Goal: Task Accomplishment & Management: Manage account settings

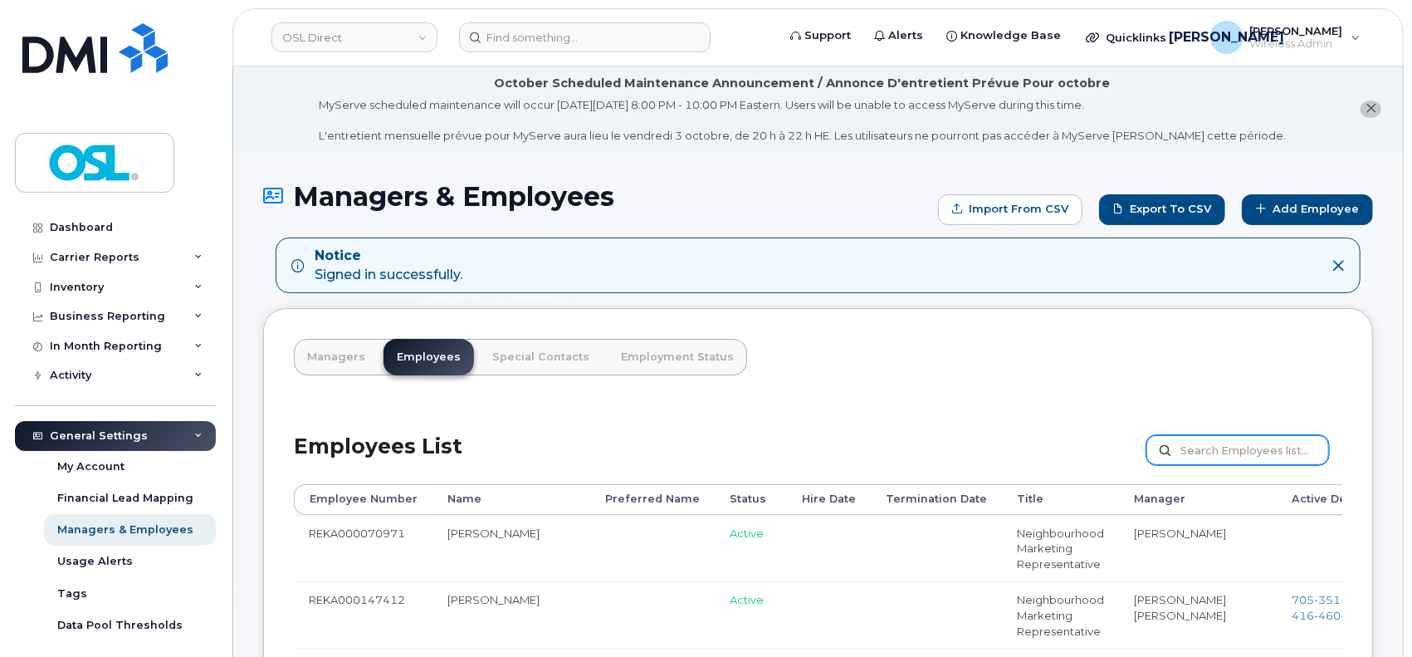
click at [1207, 457] on input "text" at bounding box center [1238, 450] width 183 height 30
click at [1228, 444] on input "text" at bounding box center [1238, 450] width 183 height 30
paste input "REKA000151148"
type input "REKA000151148"
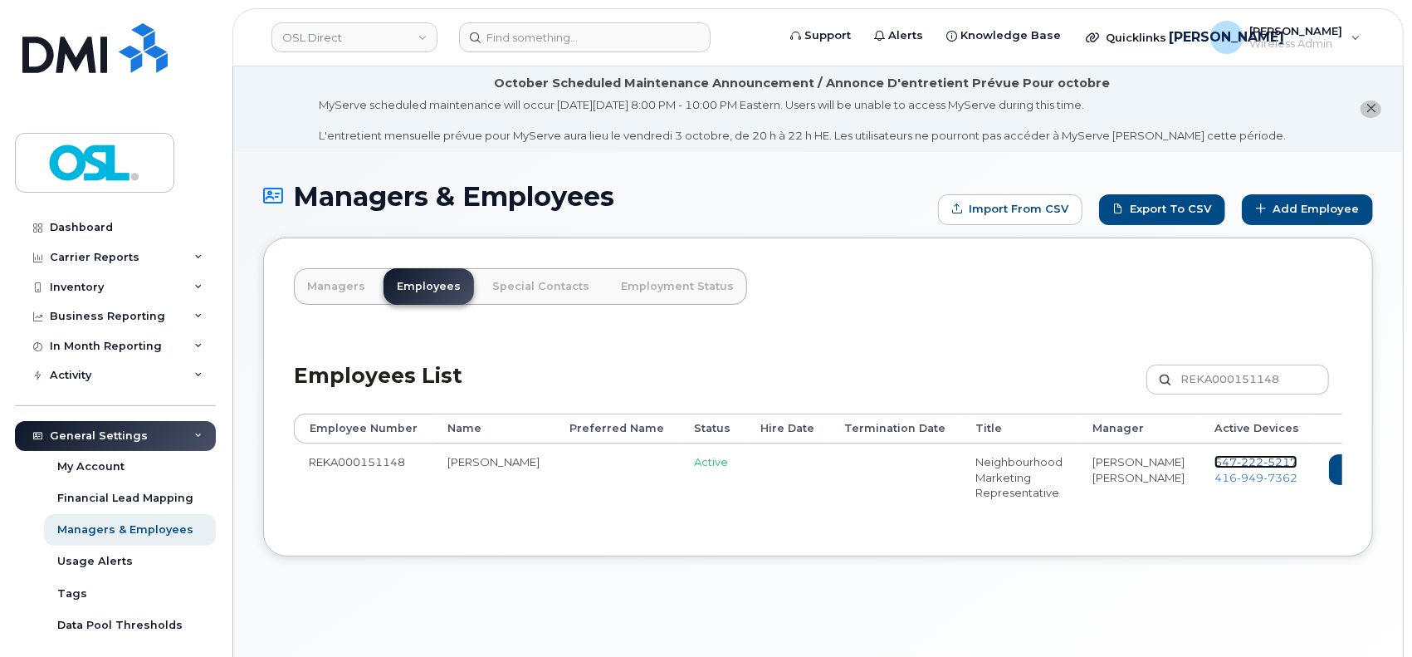
click at [1237, 456] on span "222" at bounding box center [1250, 461] width 27 height 13
click at [1237, 480] on span "949" at bounding box center [1250, 477] width 27 height 13
click at [1399, 474] on link "Delete" at bounding box center [1439, 469] width 80 height 31
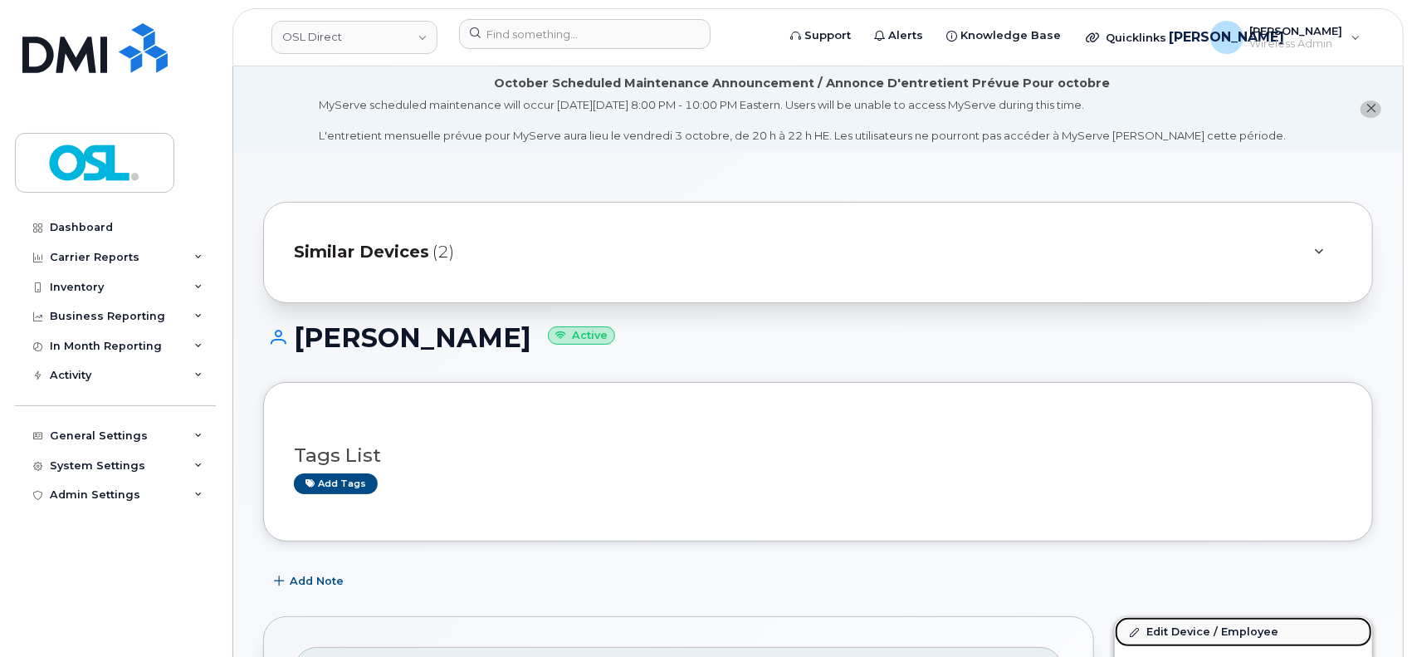
click at [1156, 633] on link "Edit Device / Employee" at bounding box center [1243, 632] width 257 height 30
click at [1176, 632] on link "Edit Device / Employee" at bounding box center [1243, 632] width 257 height 30
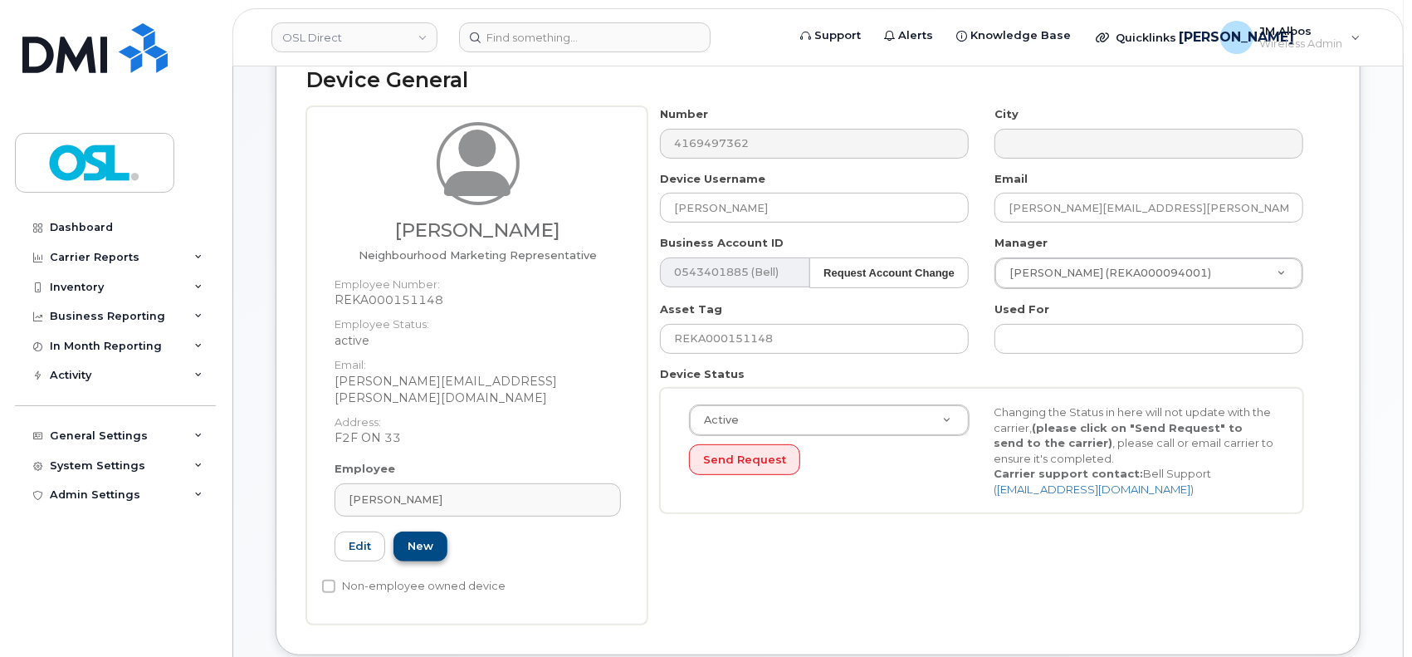
scroll to position [221, 0]
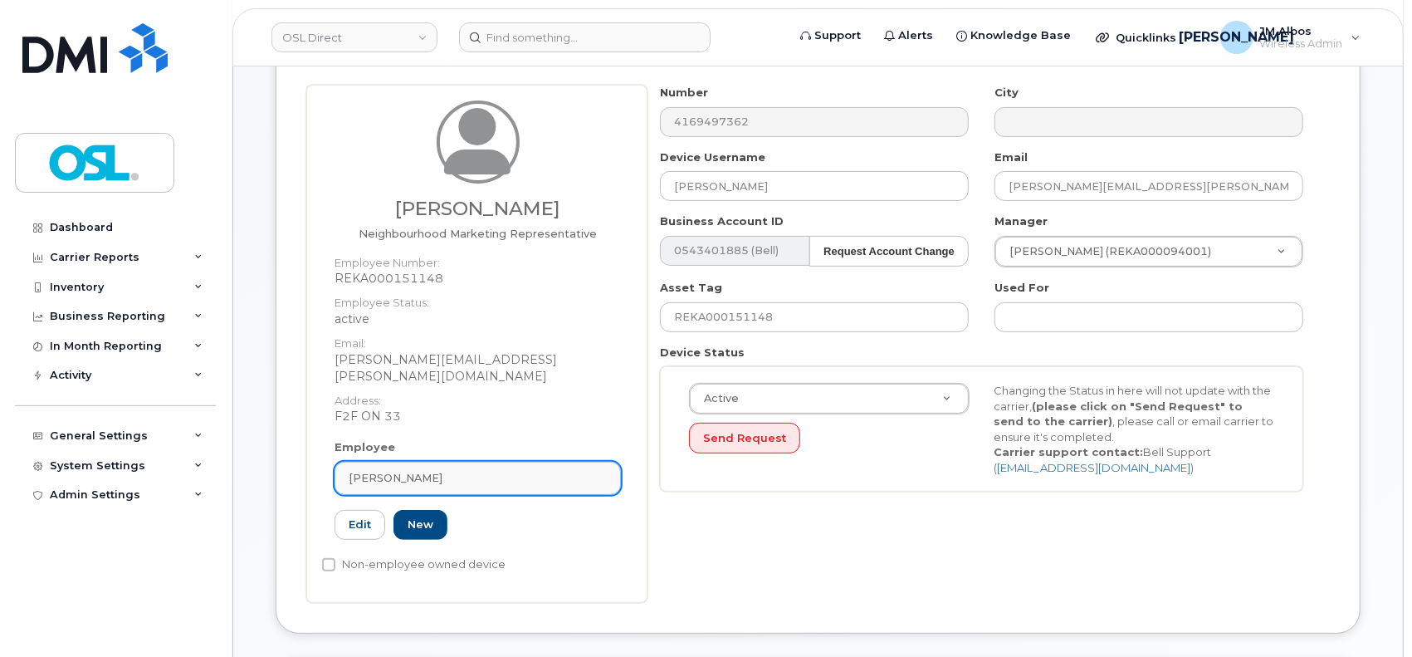
click at [427, 470] on span "Krystle Magallanes" at bounding box center [396, 478] width 94 height 16
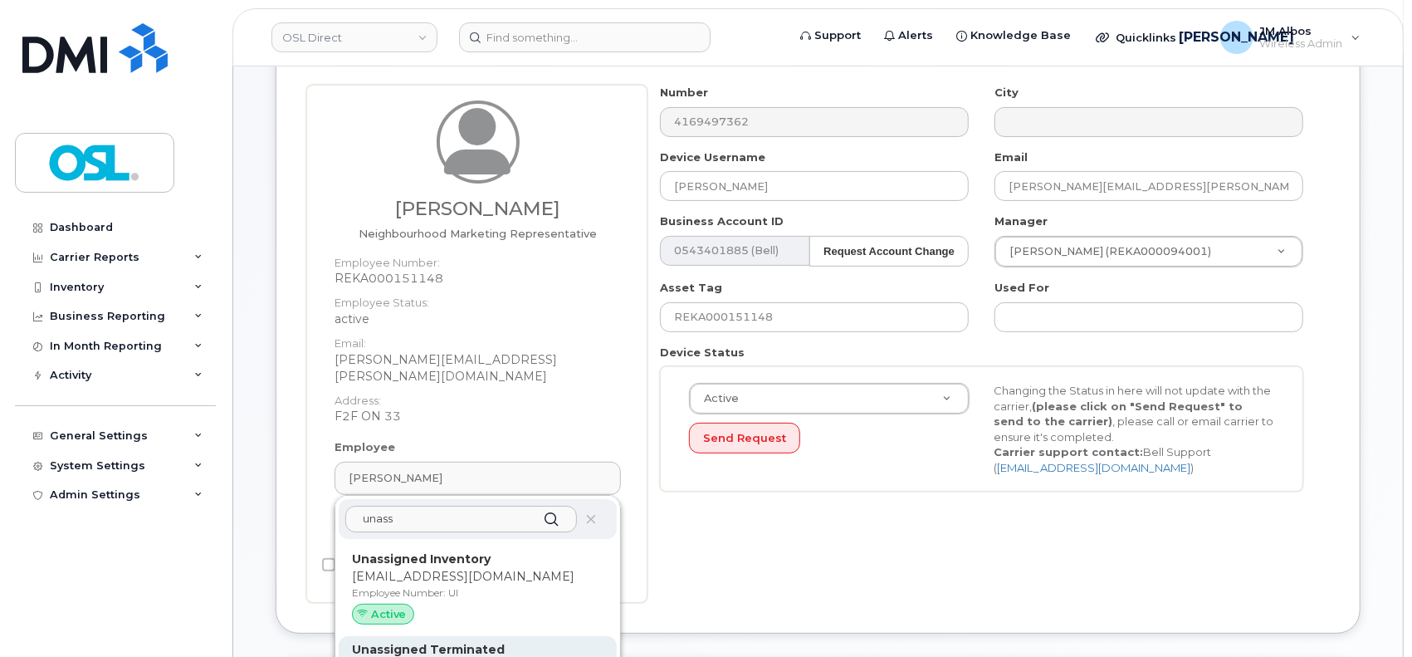
type input "unass"
click at [455, 642] on strong "Unassigned Terminated" at bounding box center [428, 649] width 153 height 15
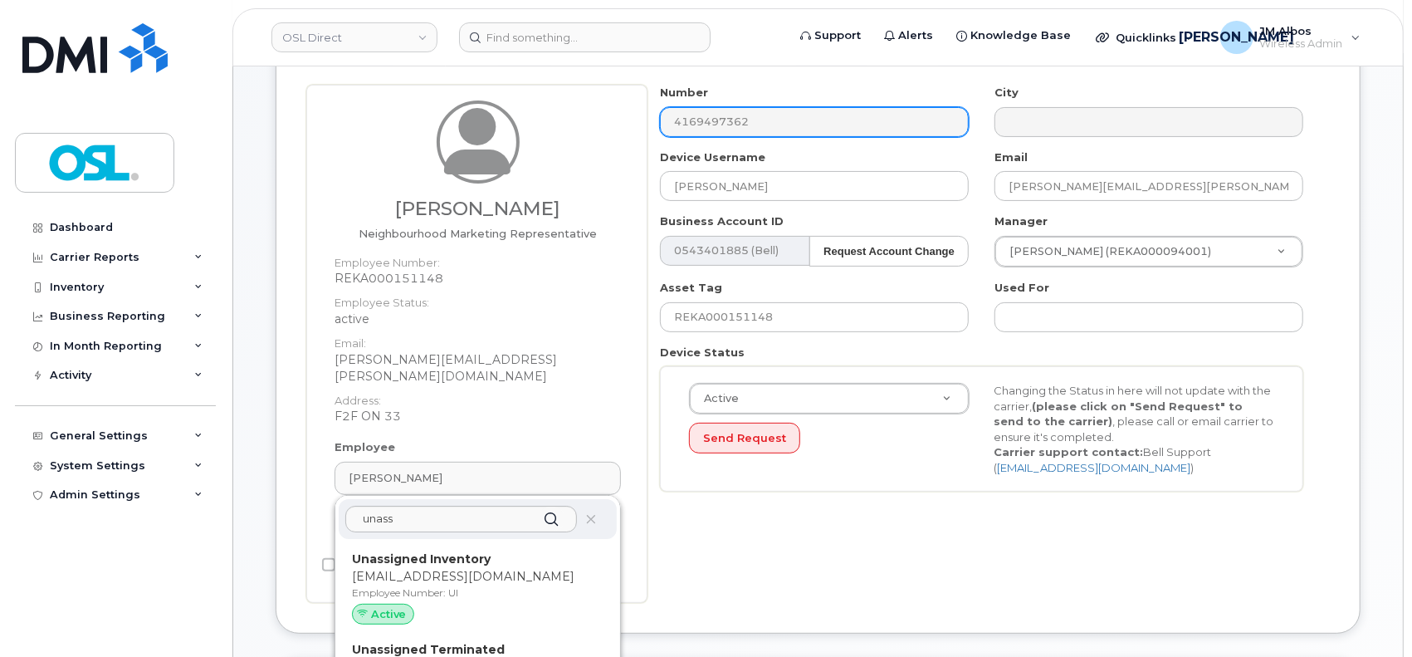
type input "UT"
type input "Unassigned Terminated"
type input "support_2@osldirect.com"
type input "4117510"
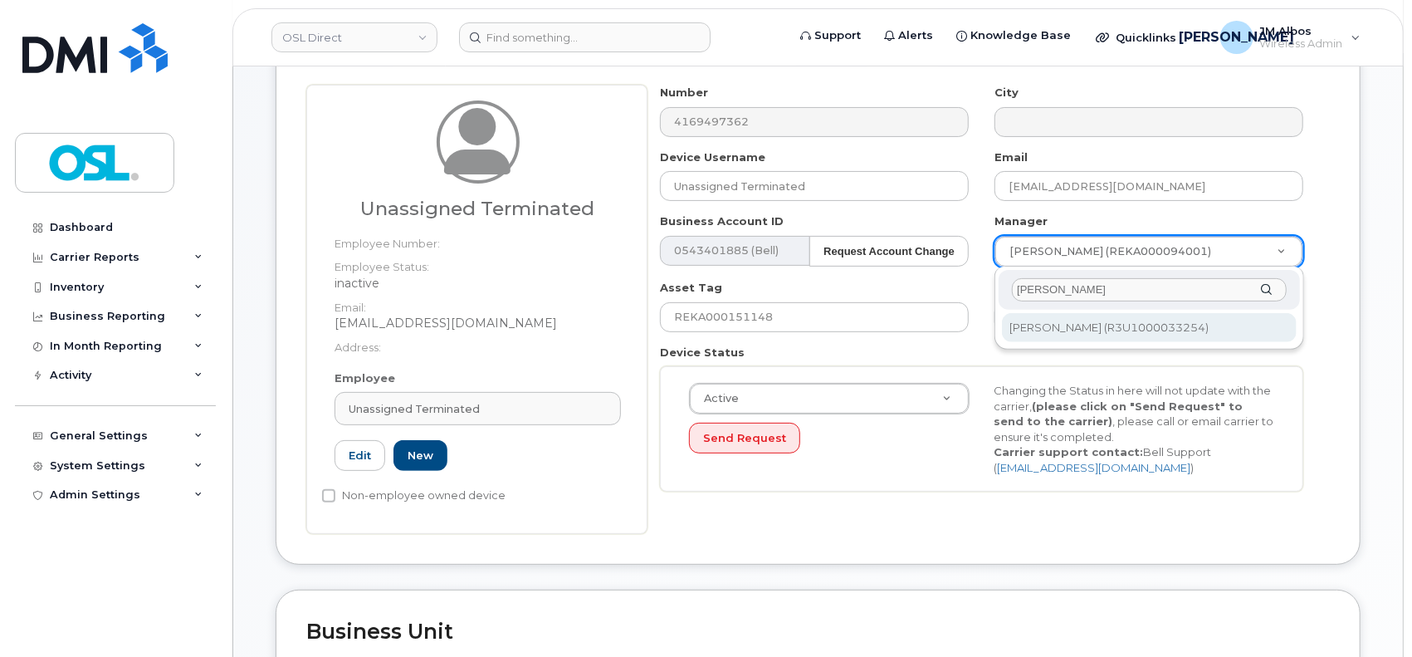
type input "patry"
type input "1527344"
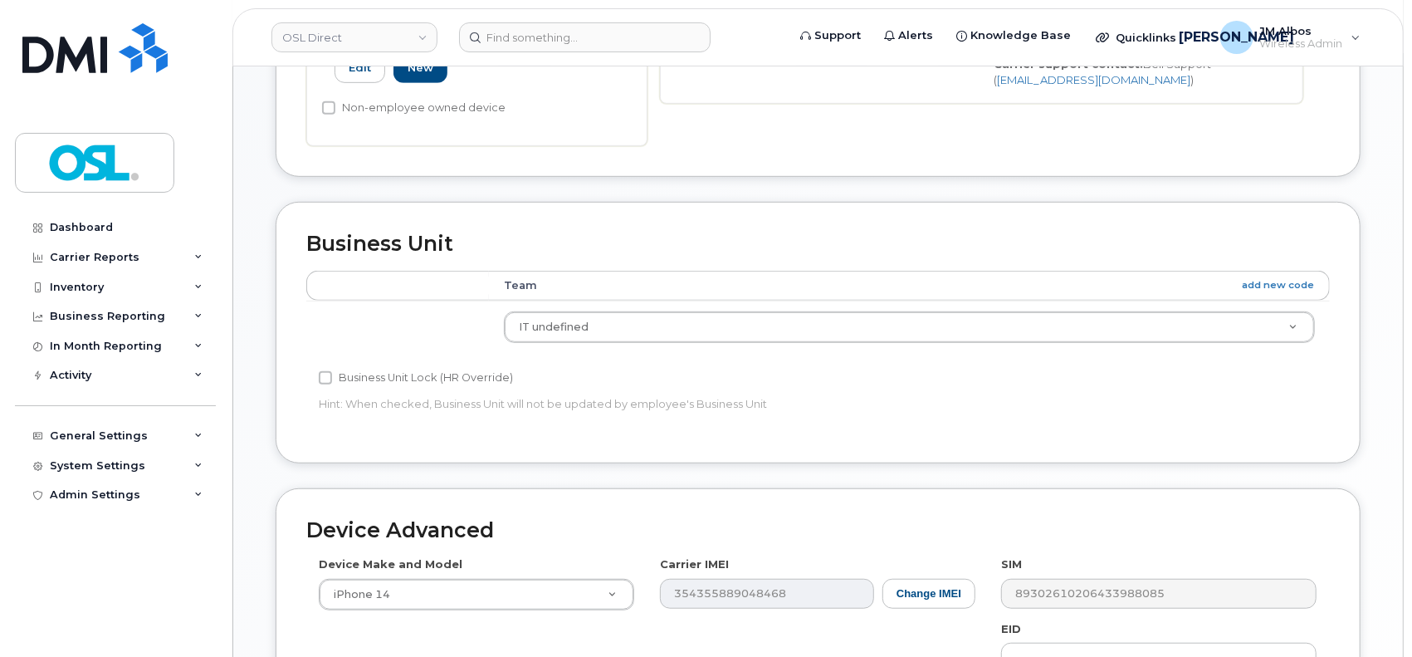
scroll to position [885, 0]
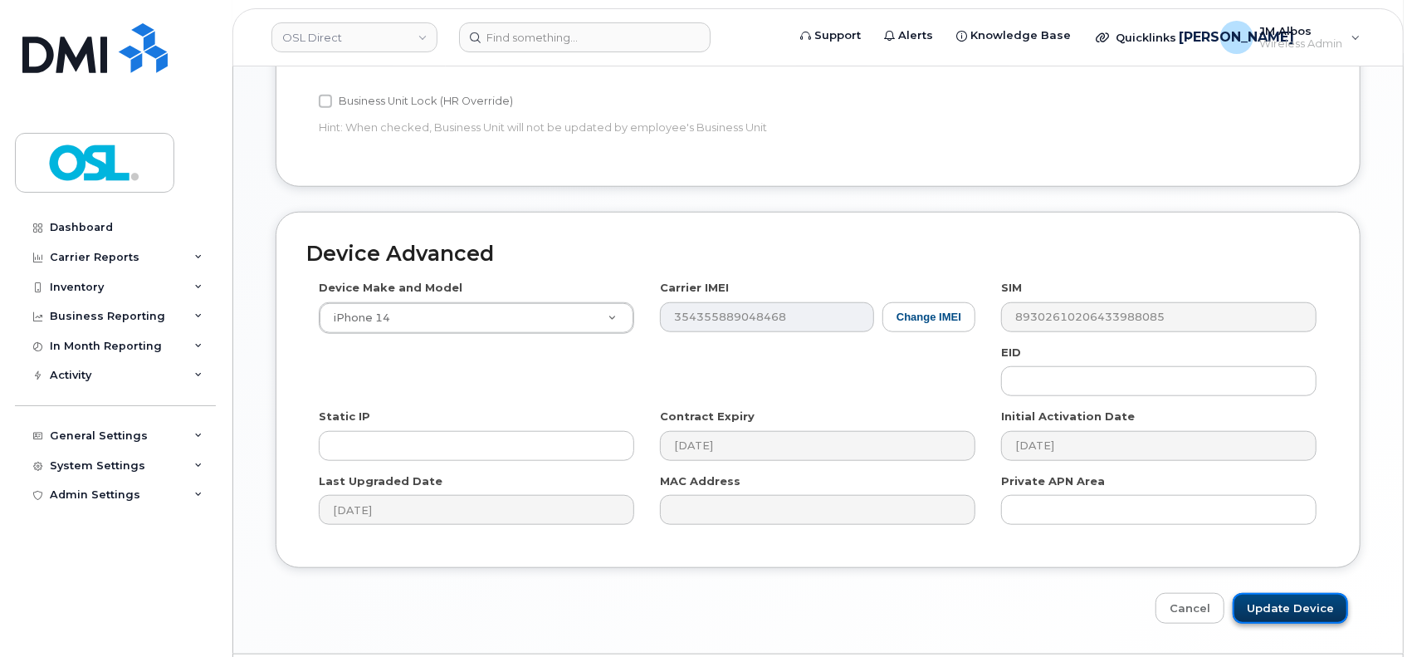
click at [1275, 609] on input "Update Device" at bounding box center [1290, 608] width 115 height 31
type input "Saving..."
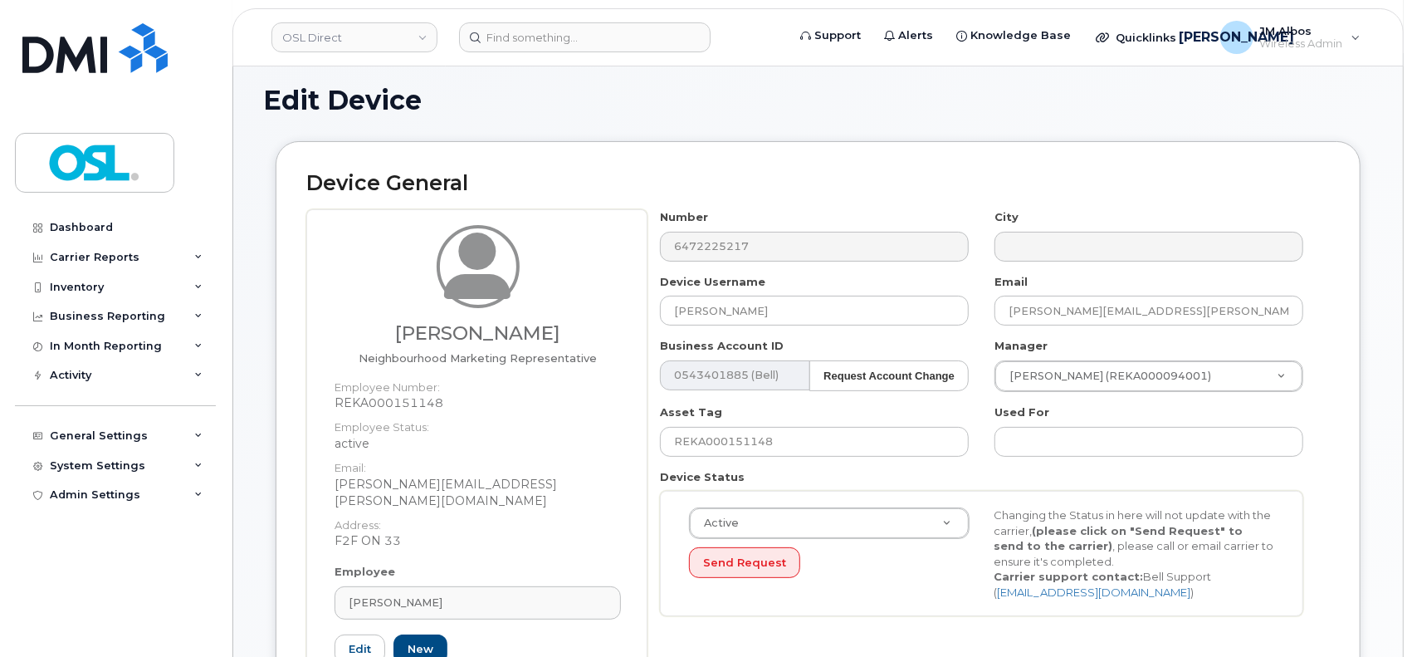
scroll to position [221, 0]
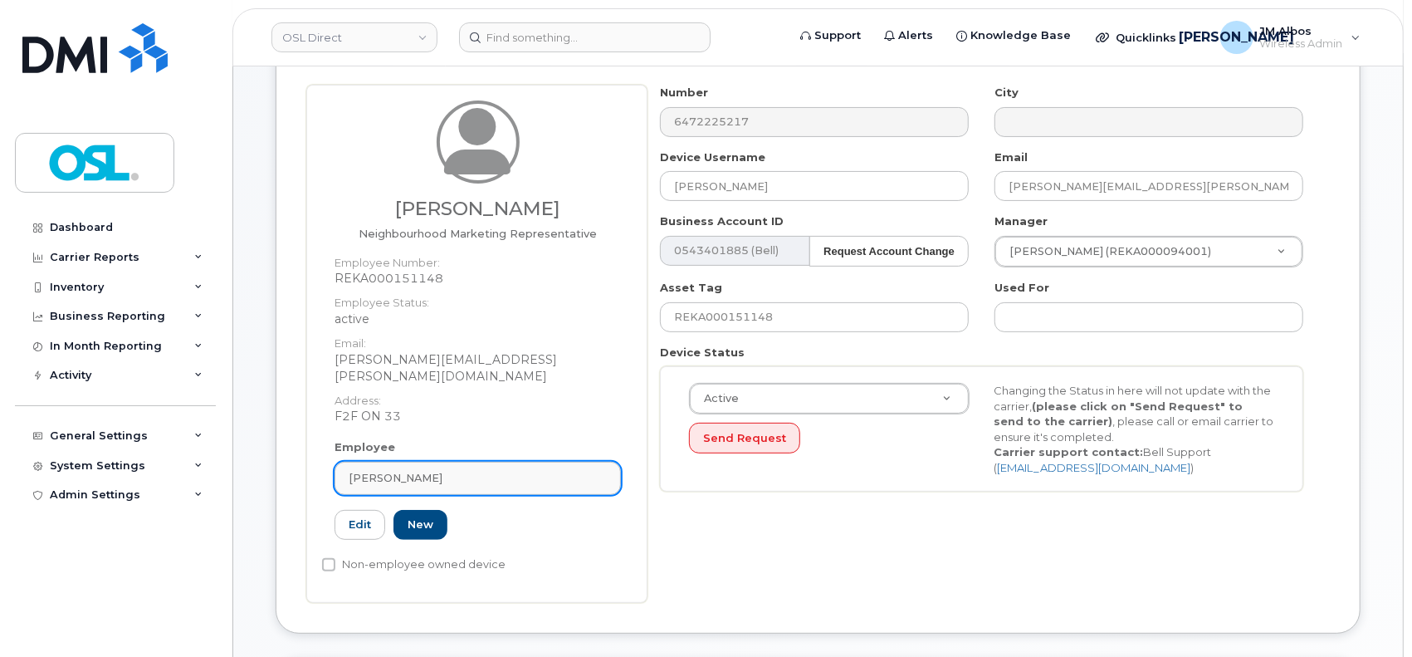
click at [458, 470] on div "Krystle Magallanes" at bounding box center [478, 478] width 258 height 16
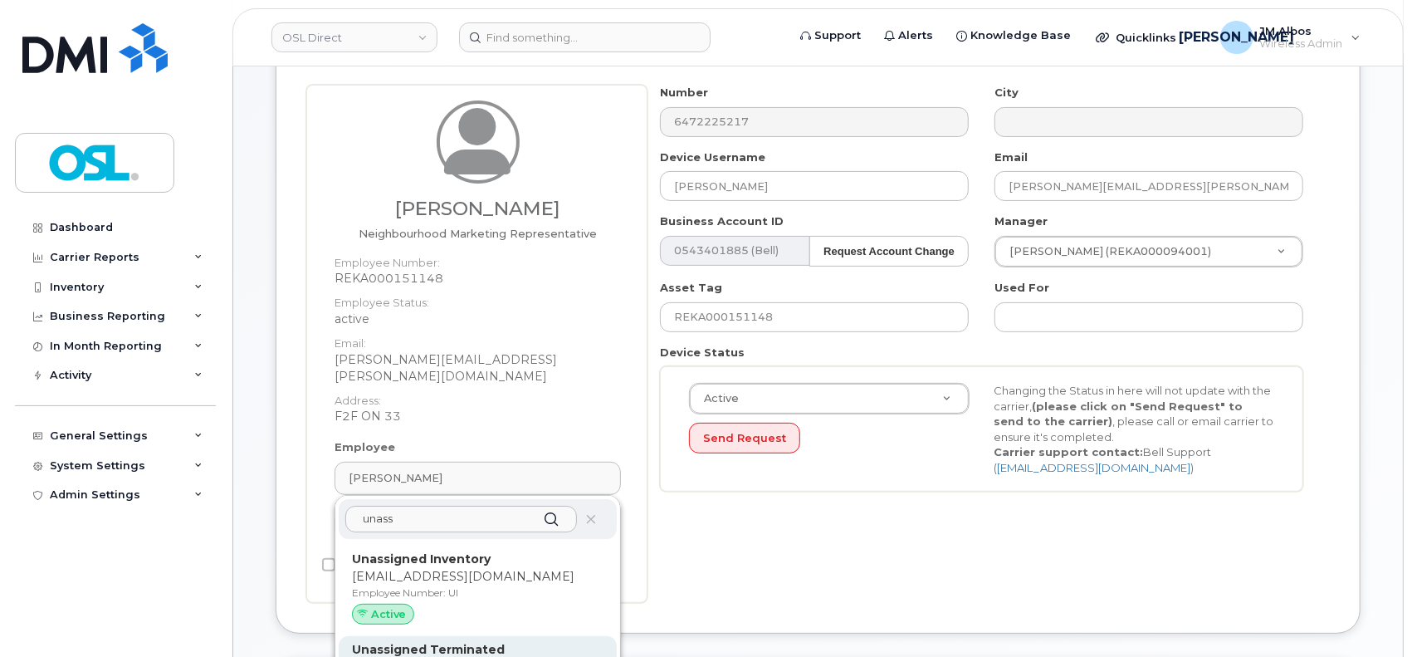
type input "unass"
click at [460, 642] on strong "Unassigned Terminated" at bounding box center [428, 649] width 153 height 15
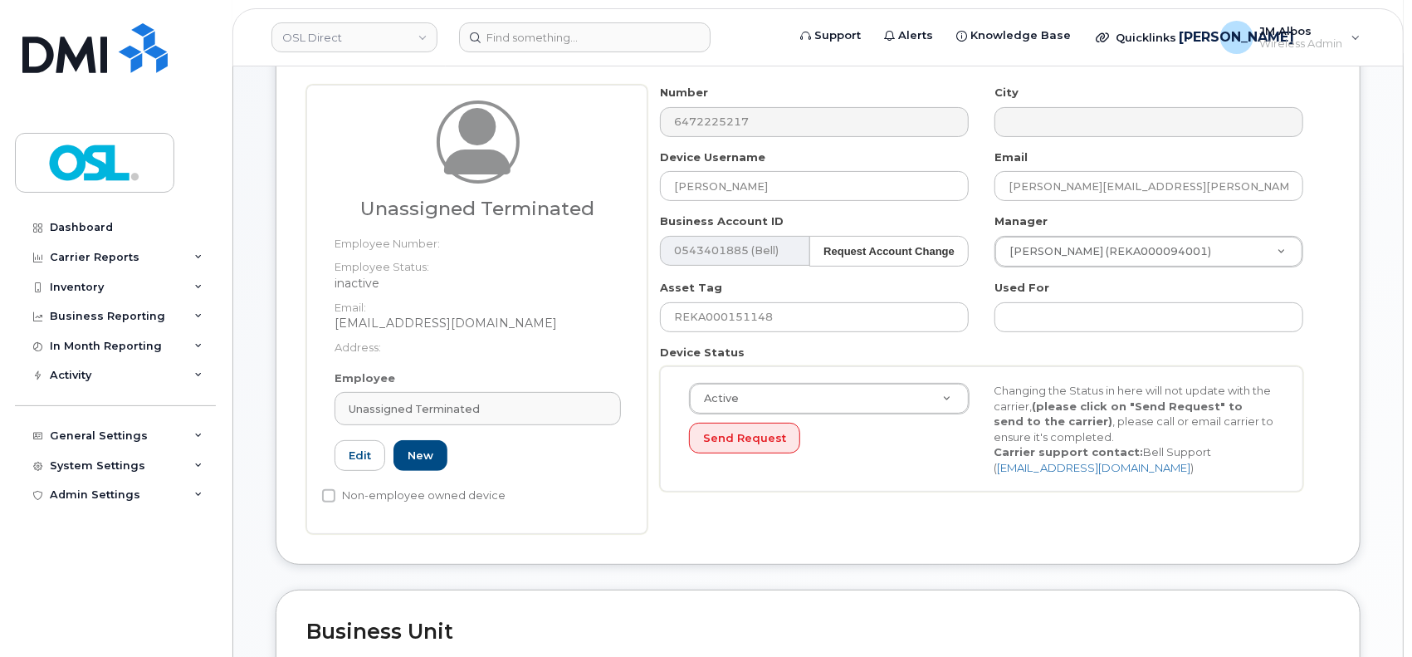
type input "UT"
type input "Unassigned Terminated"
type input "support_2@osldirect.com"
type input "4117510"
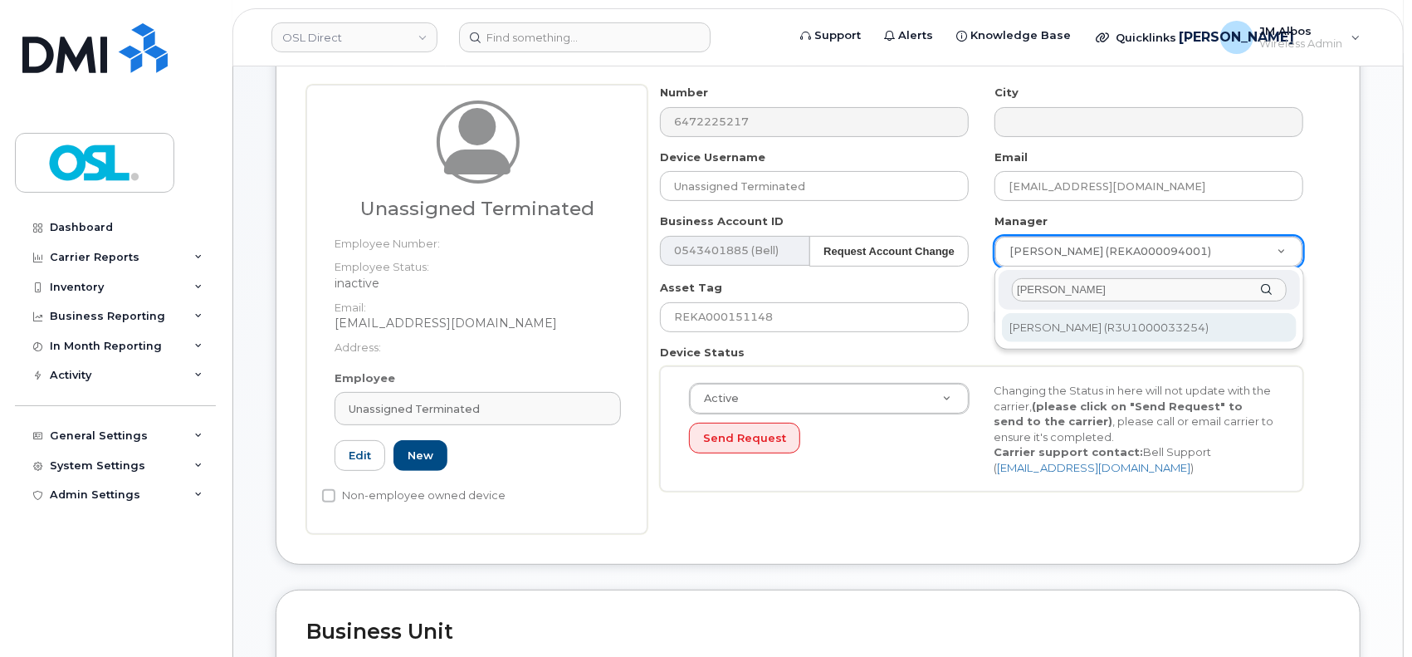
type input "[PERSON_NAME]"
type input "1527344"
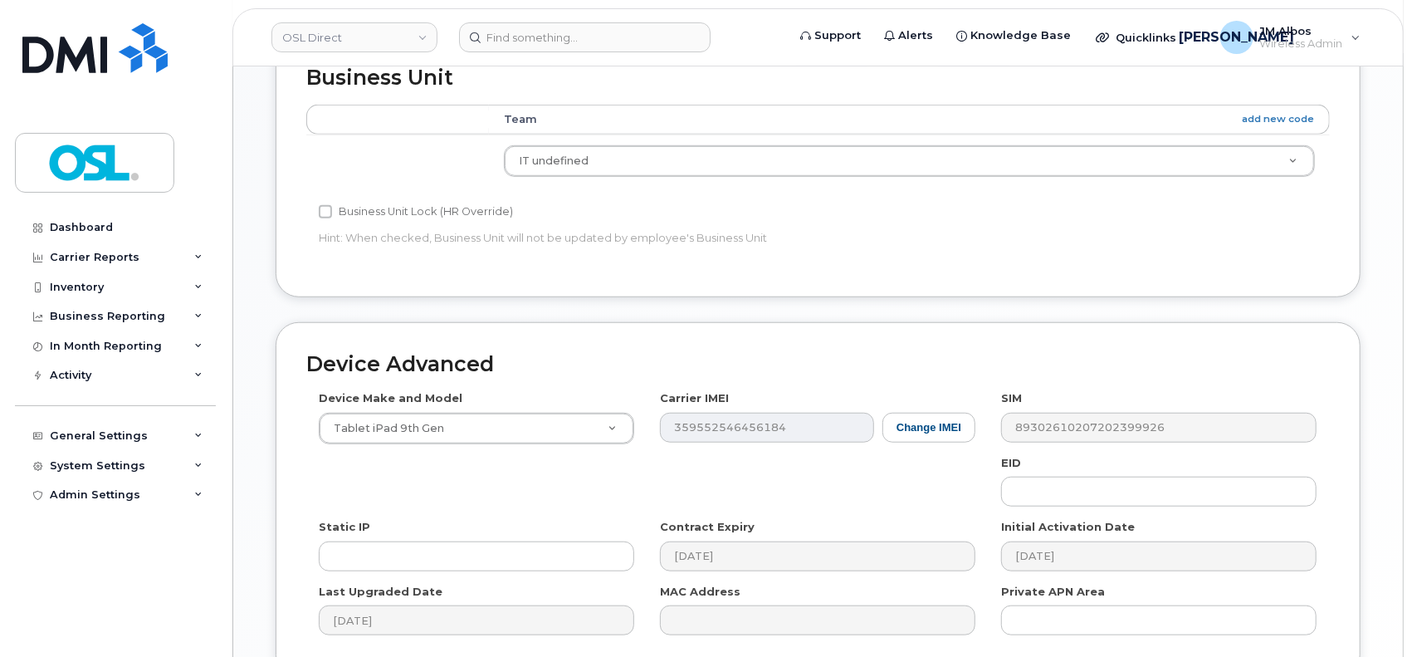
scroll to position [932, 0]
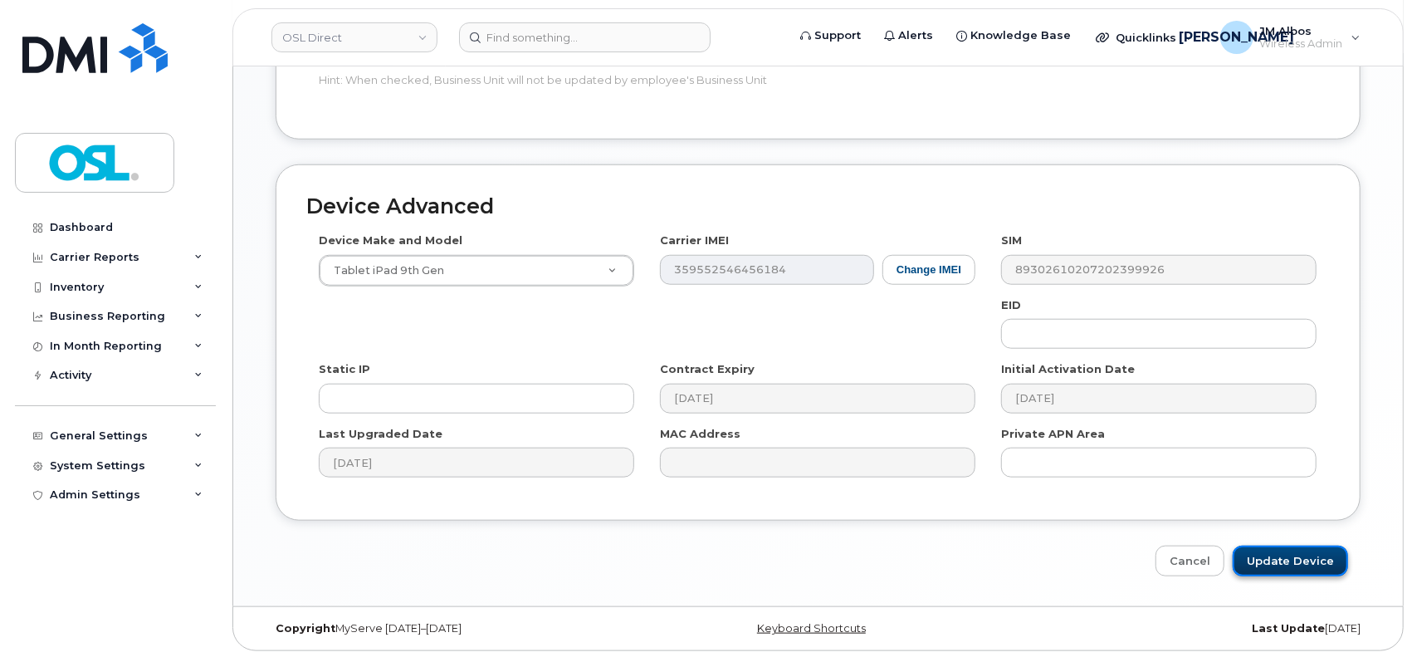
click at [1274, 558] on input "Update Device" at bounding box center [1290, 560] width 115 height 31
type input "Saving..."
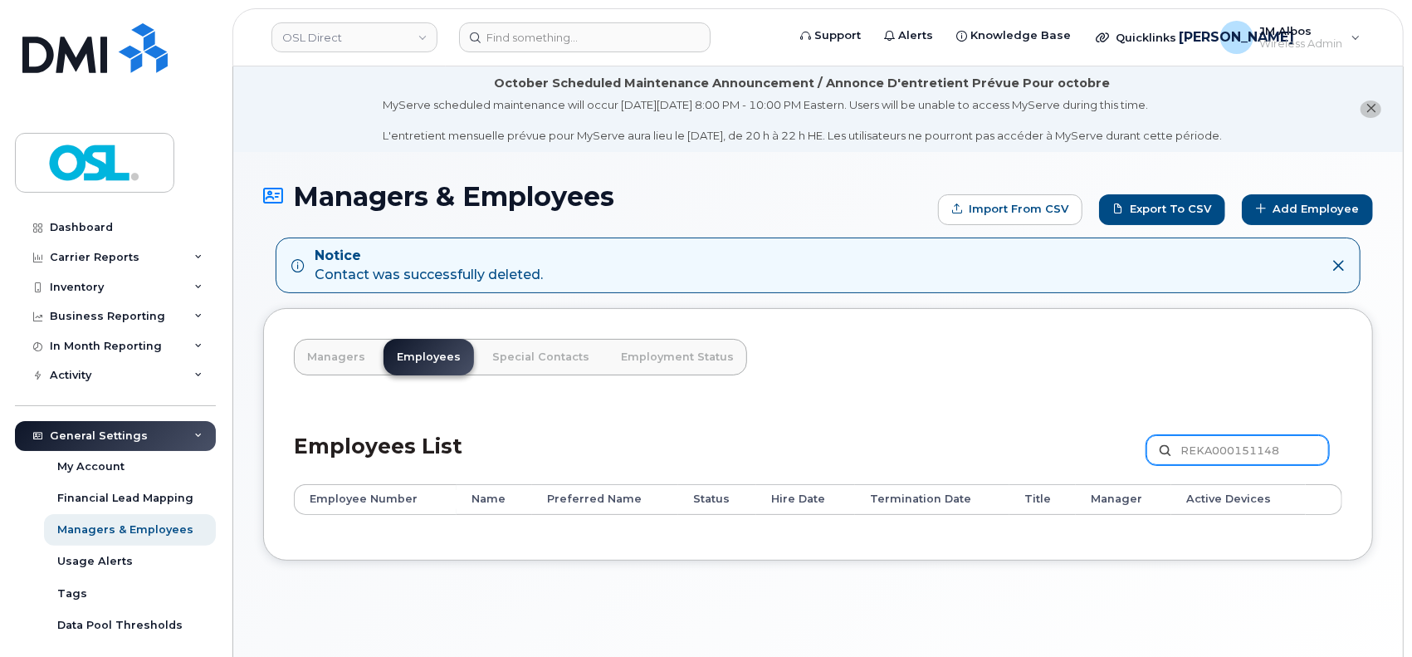
click at [1210, 443] on input "REKA000151148" at bounding box center [1238, 450] width 183 height 30
paste input "42404"
type input "REKA000142404"
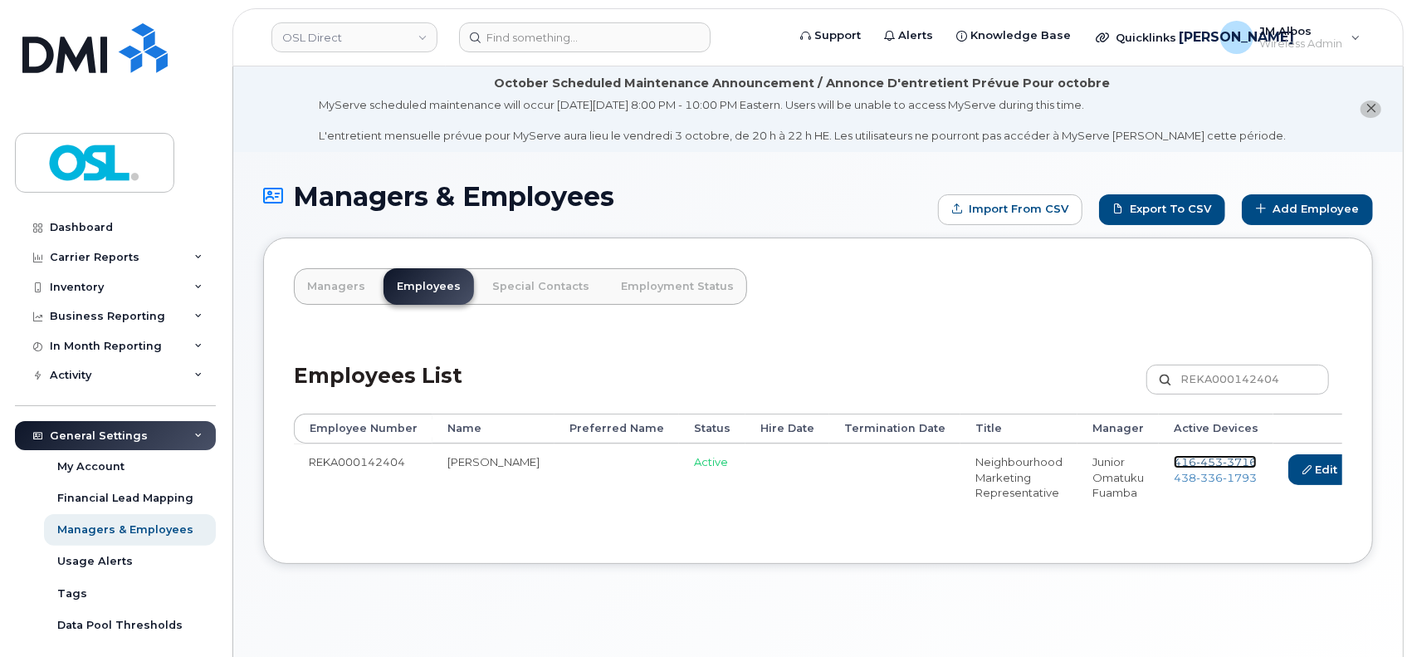
click at [1223, 456] on span "3716" at bounding box center [1240, 461] width 34 height 13
click at [1196, 478] on span "336" at bounding box center [1209, 477] width 27 height 13
click at [1358, 478] on link "Delete" at bounding box center [1398, 469] width 80 height 31
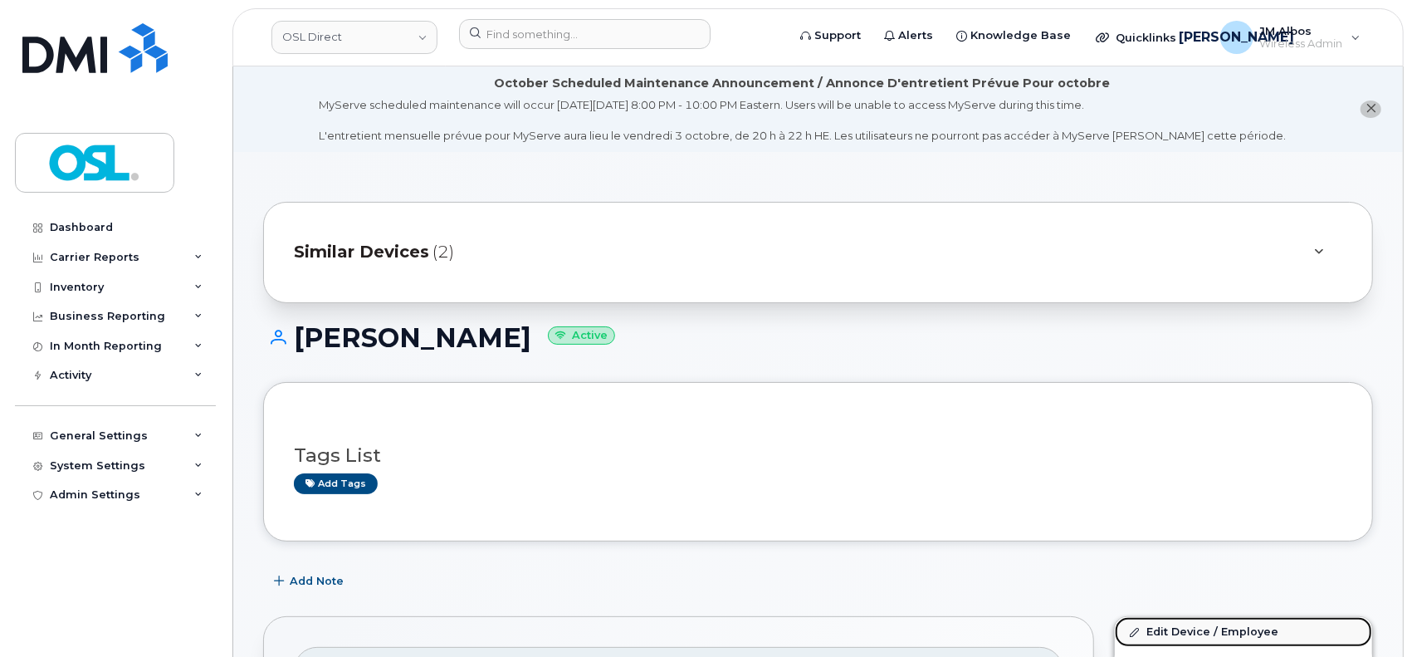
click at [1228, 629] on link "Edit Device / Employee" at bounding box center [1243, 632] width 257 height 30
click at [1177, 634] on link "Edit Device / Employee" at bounding box center [1243, 632] width 257 height 30
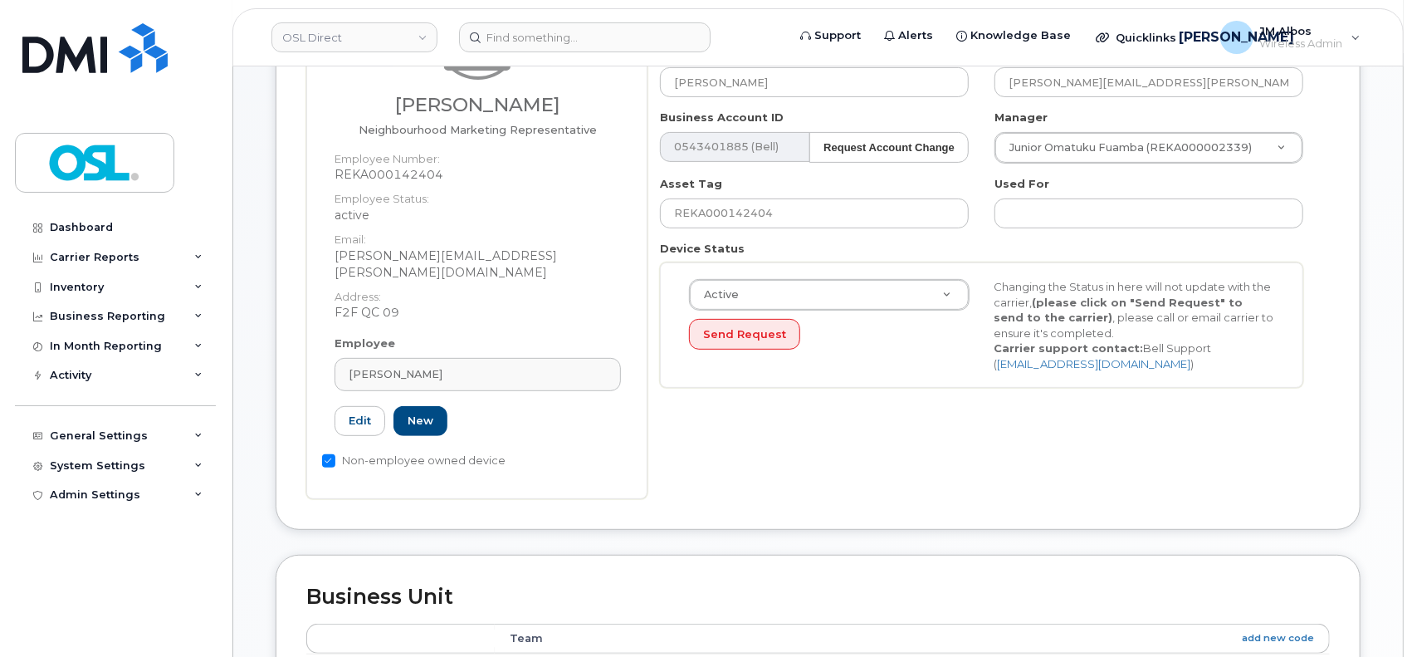
scroll to position [332, 0]
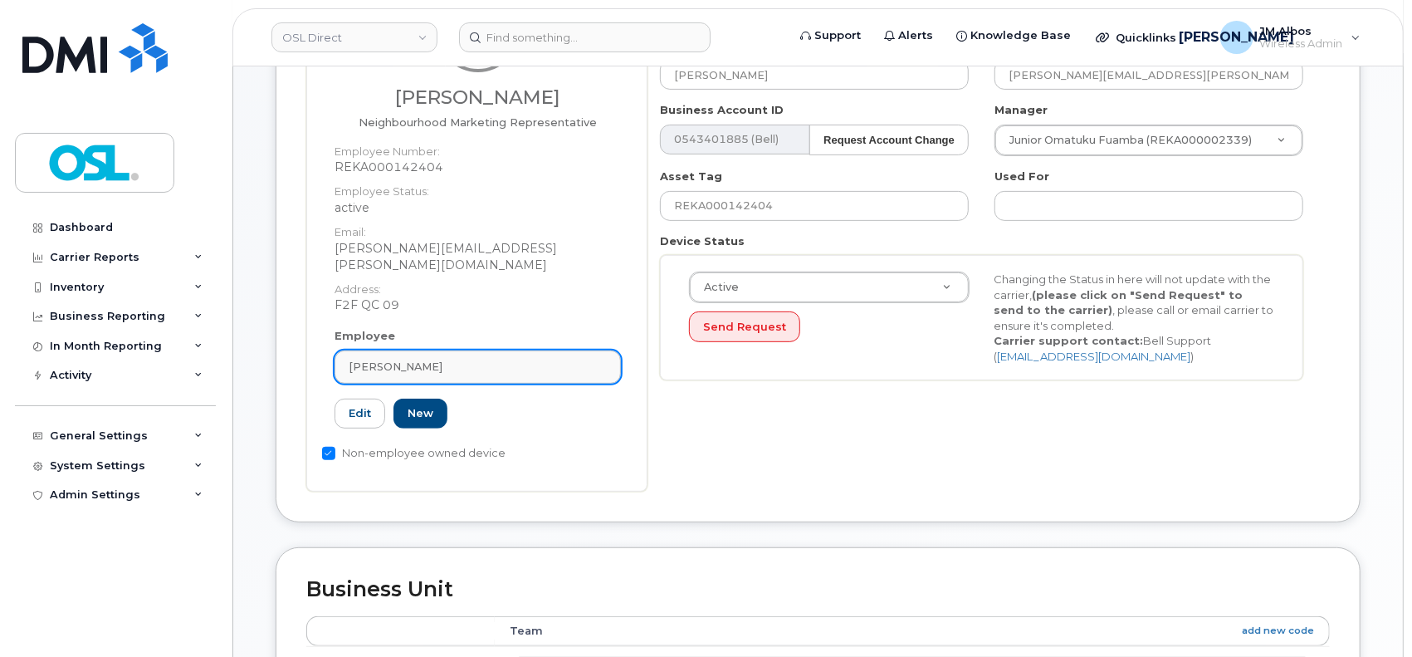
click at [496, 359] on div "[PERSON_NAME]" at bounding box center [478, 367] width 258 height 16
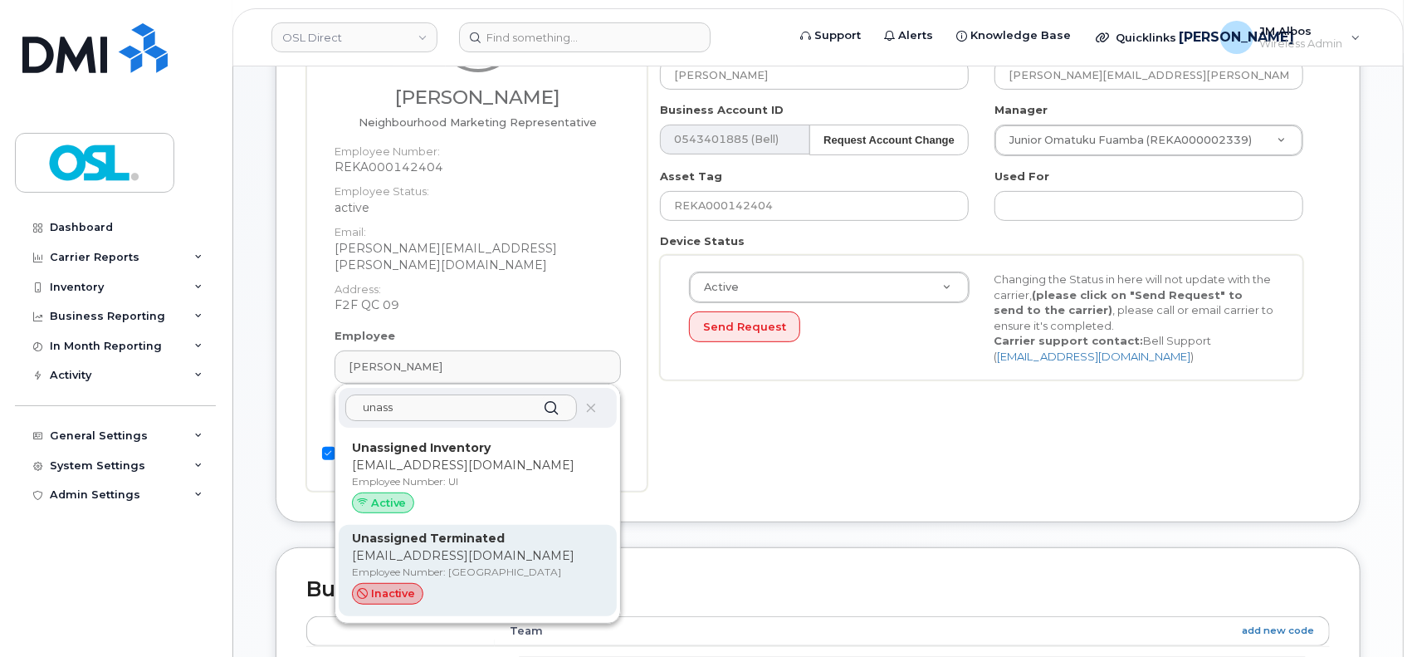
type input "unass"
click at [477, 531] on strong "Unassigned Terminated" at bounding box center [428, 538] width 153 height 15
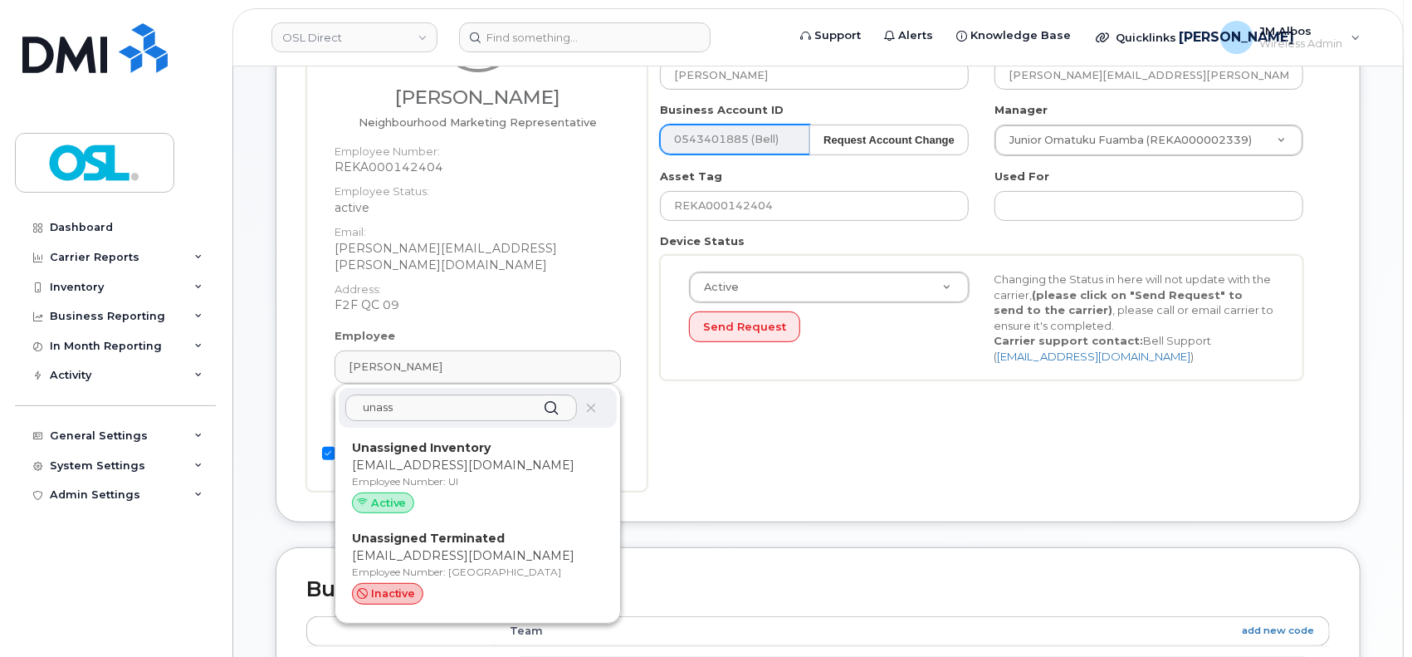
type input "UT"
type input "Unassigned Terminated"
type input "[EMAIL_ADDRESS][DOMAIN_NAME]"
type input "4117510"
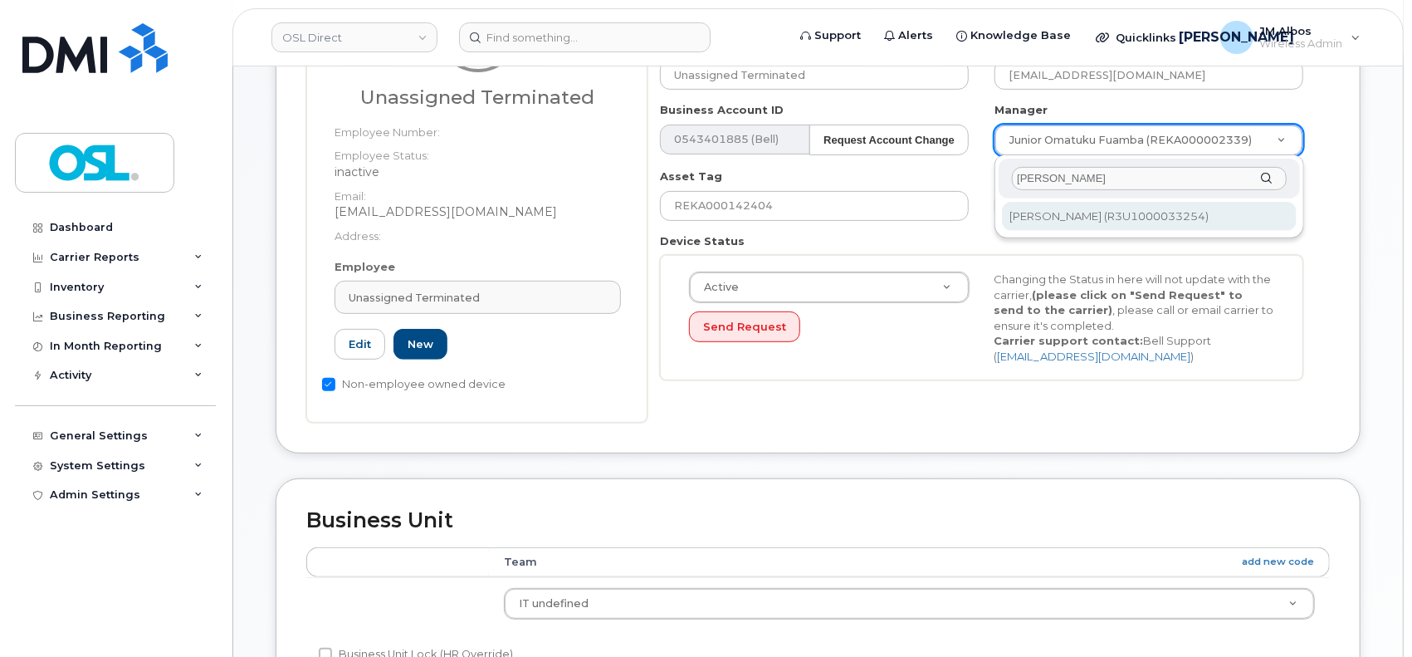
type input "patry"
type input "1527344"
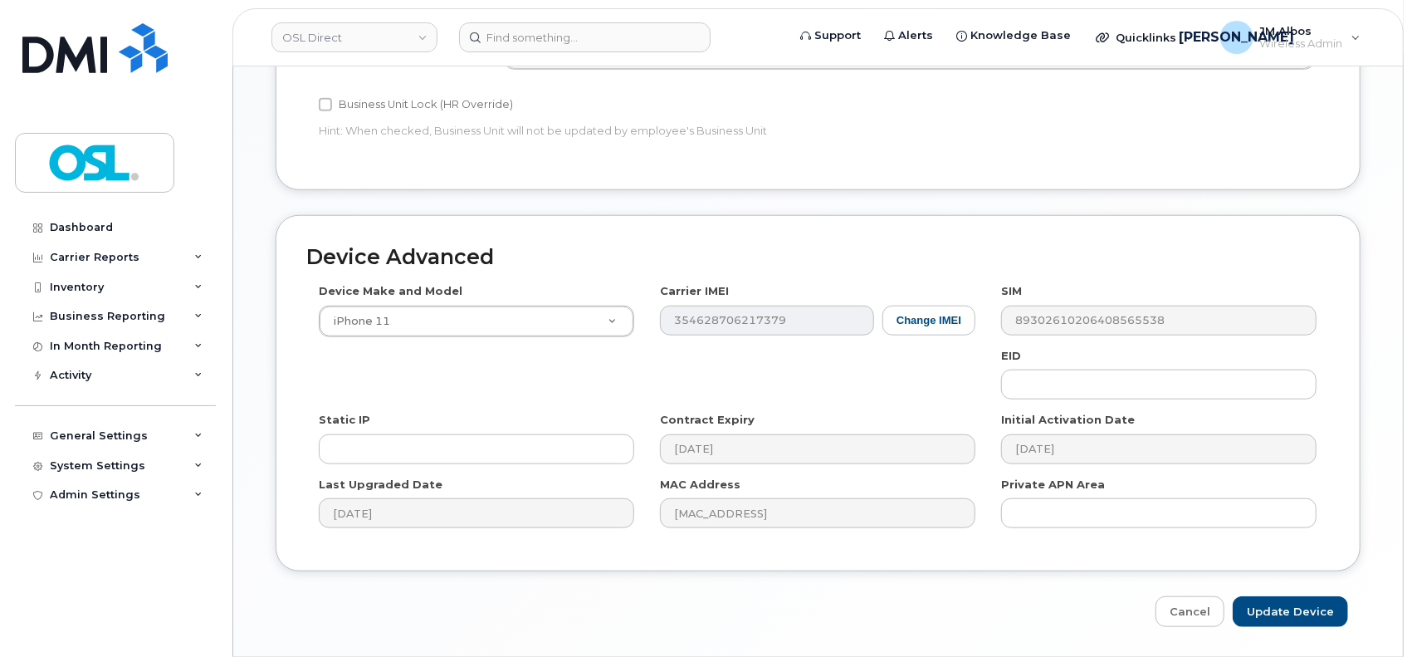
scroll to position [885, 0]
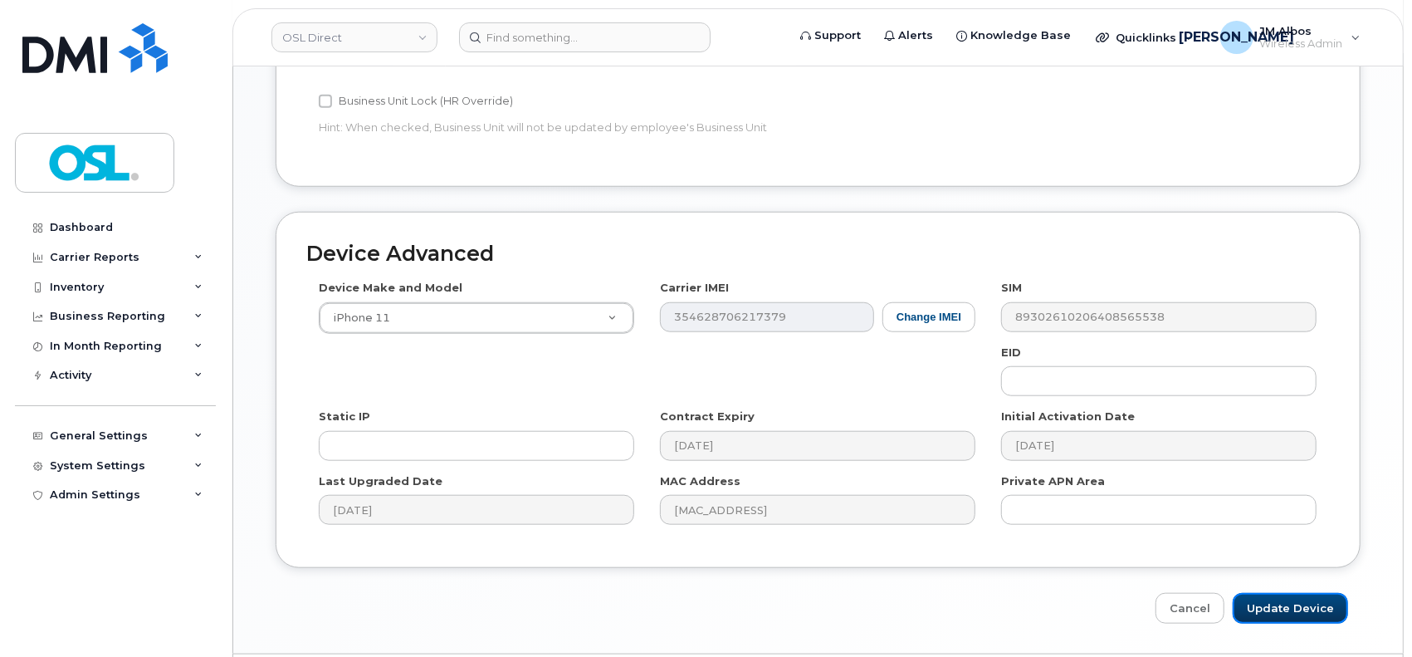
drag, startPoint x: 1310, startPoint y: 607, endPoint x: 1194, endPoint y: 481, distance: 171.6
click at [1310, 608] on input "Update Device" at bounding box center [1290, 608] width 115 height 31
type input "Saving..."
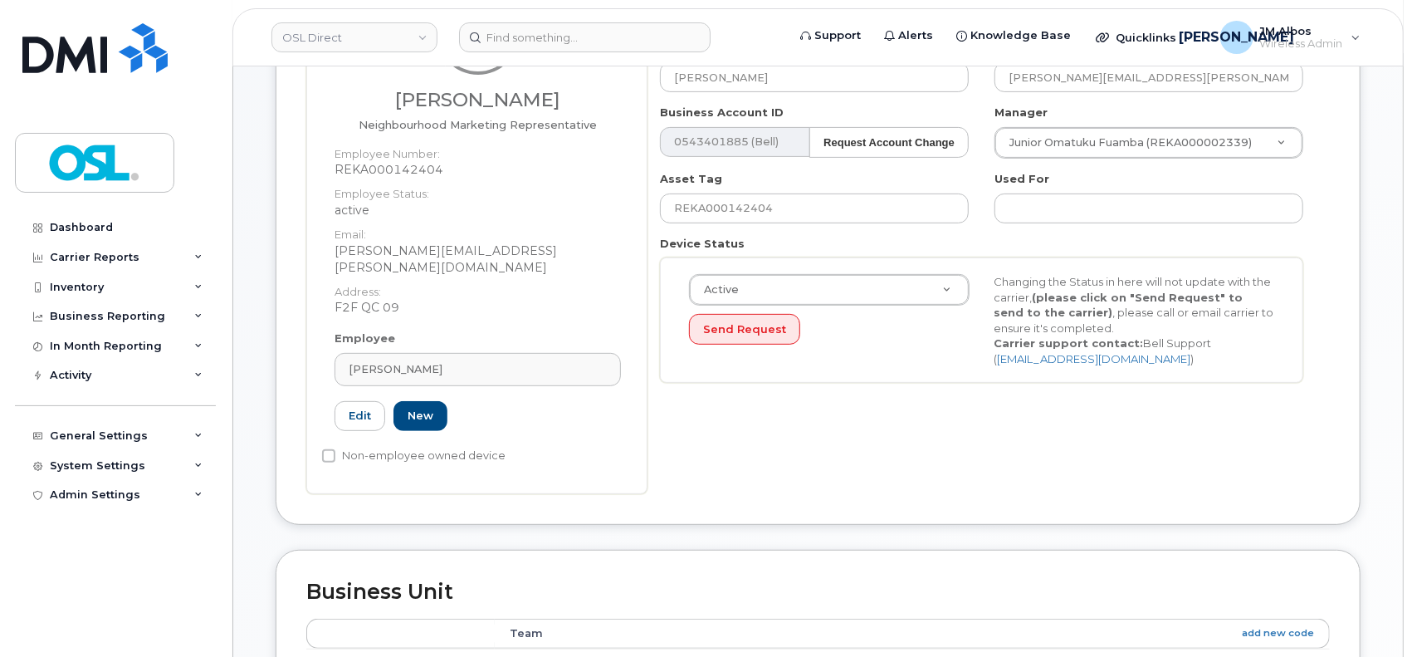
scroll to position [332, 0]
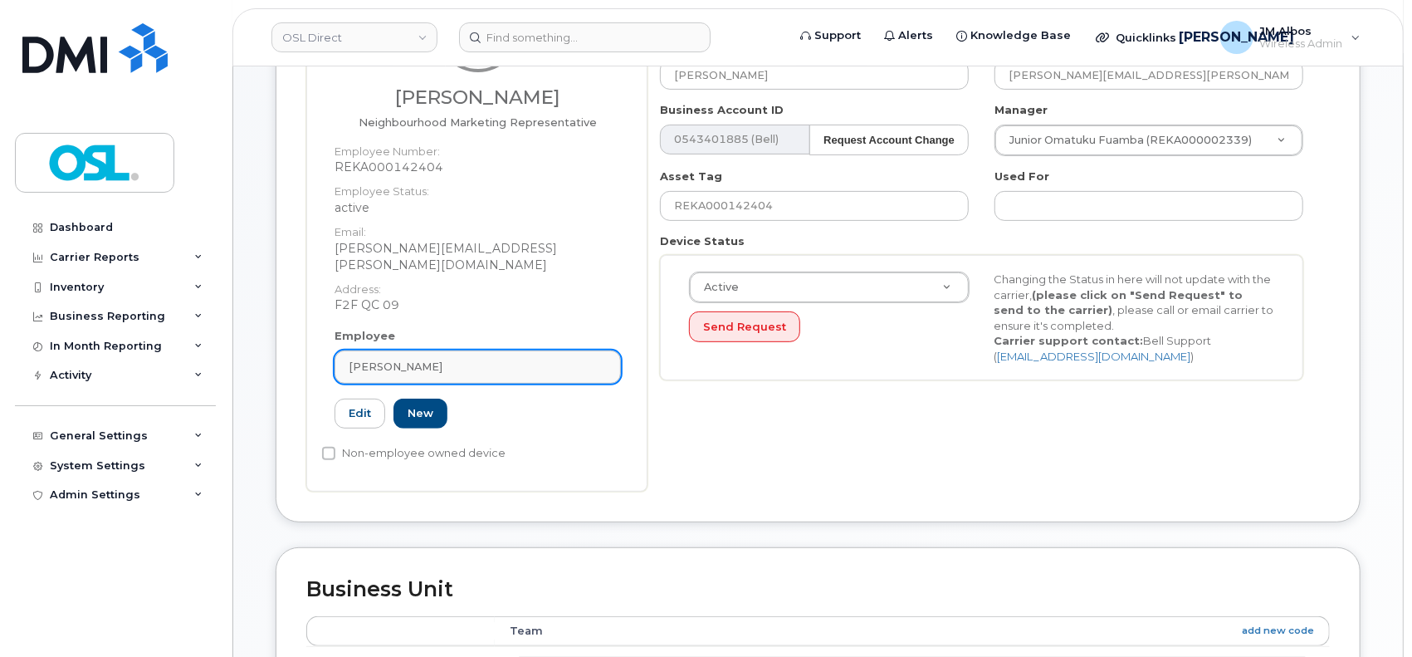
click at [478, 359] on link "[PERSON_NAME]" at bounding box center [478, 366] width 286 height 33
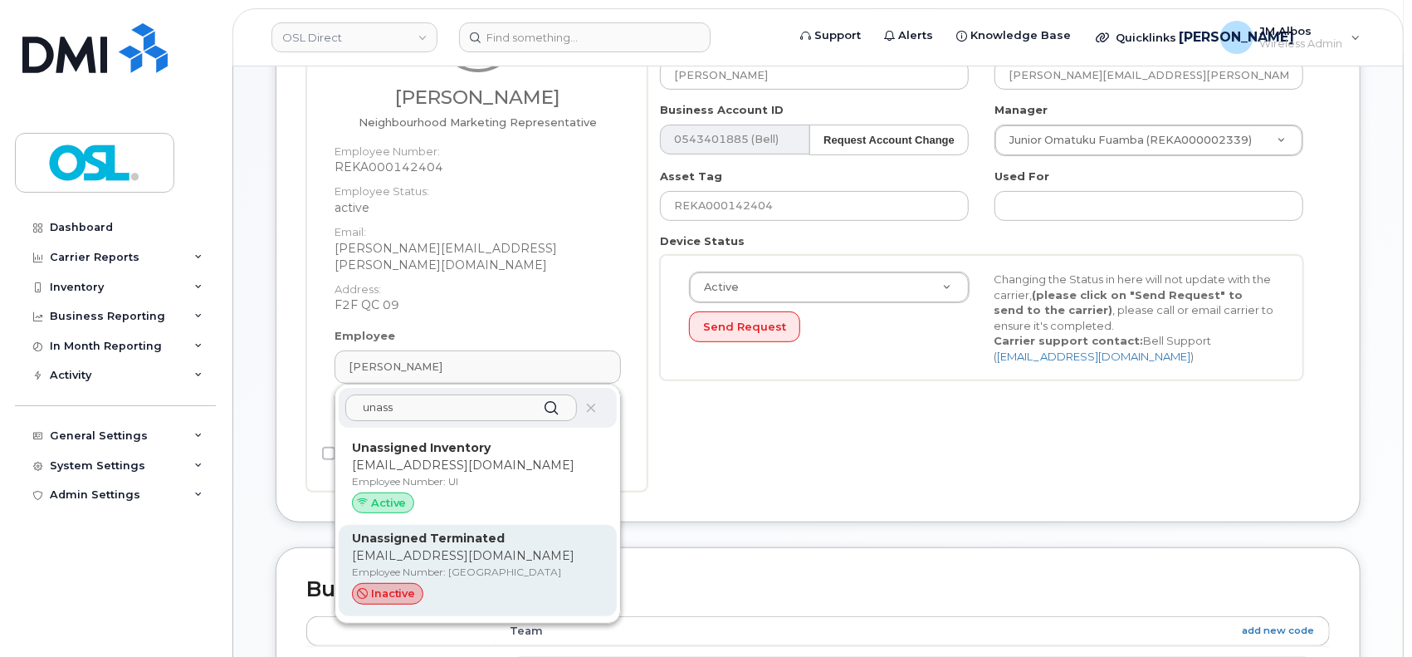
type input "unass"
click at [474, 547] on p "[EMAIL_ADDRESS][DOMAIN_NAME]" at bounding box center [478, 555] width 252 height 17
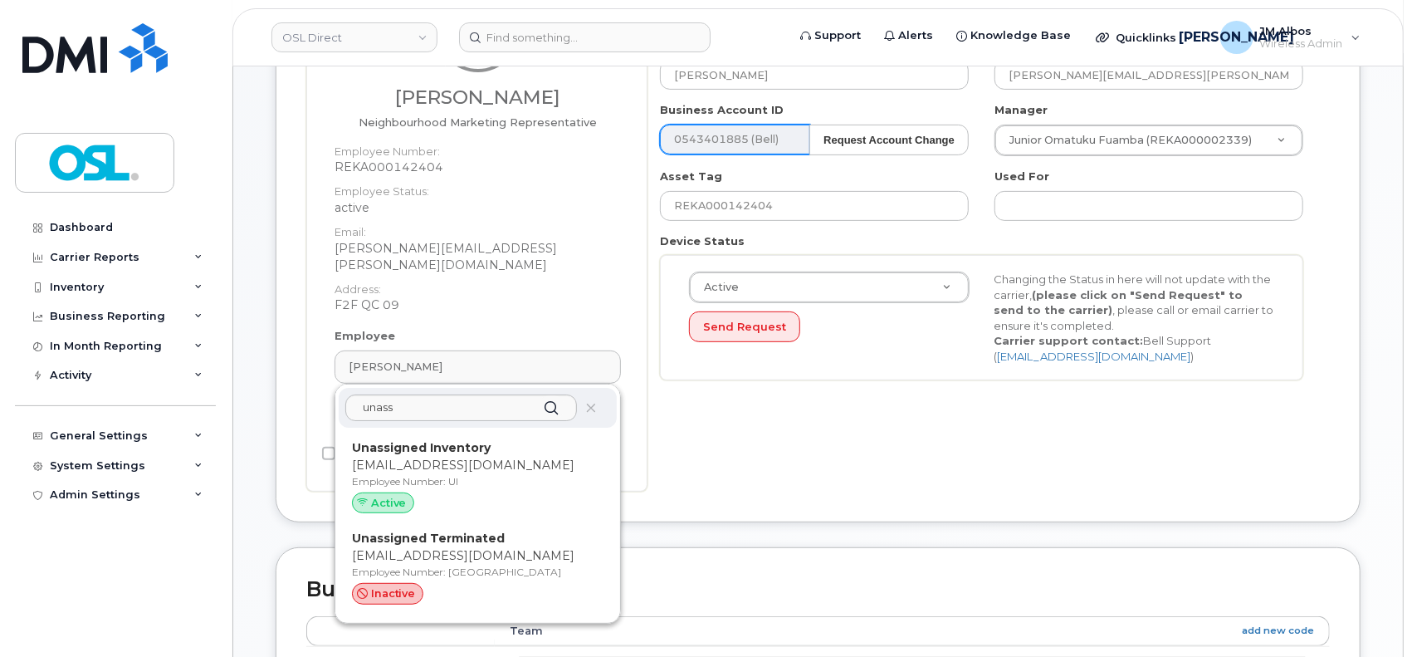
type input "UT"
type input "Unassigned Terminated"
type input "[EMAIL_ADDRESS][DOMAIN_NAME]"
type input "4117510"
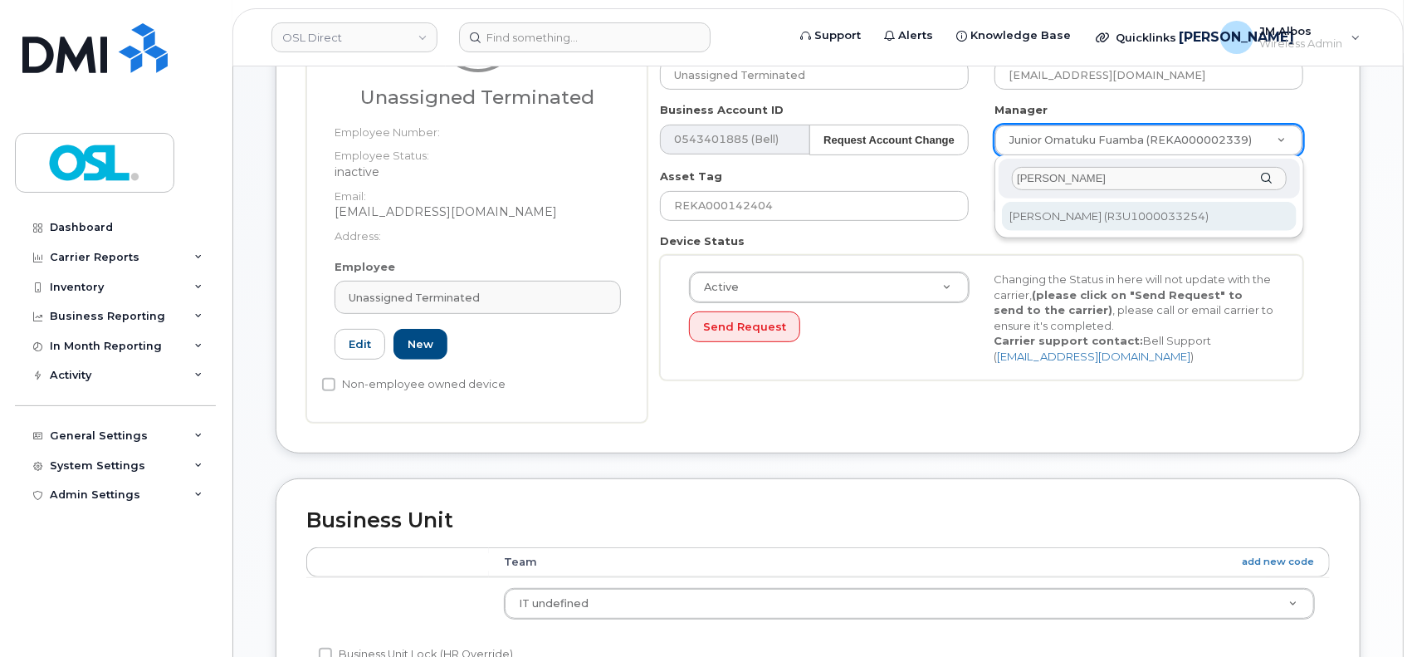
type input "[PERSON_NAME]"
type input "1527344"
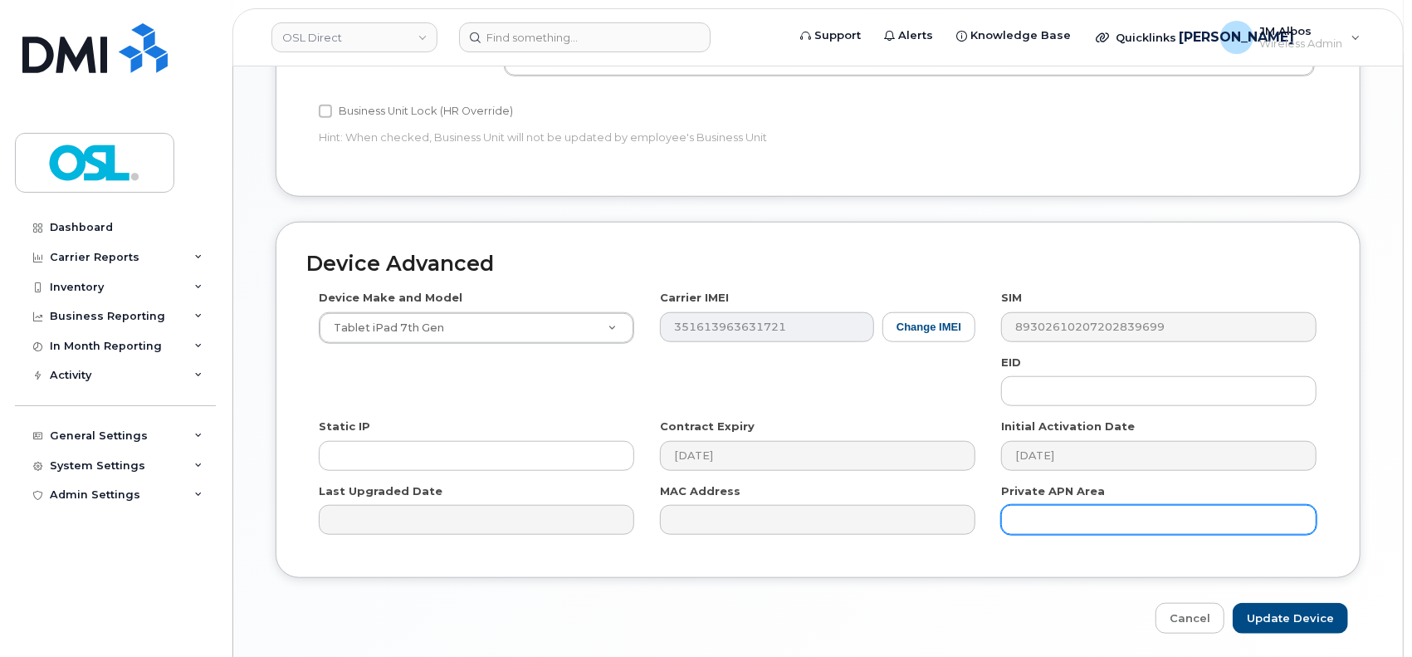
scroll to position [885, 0]
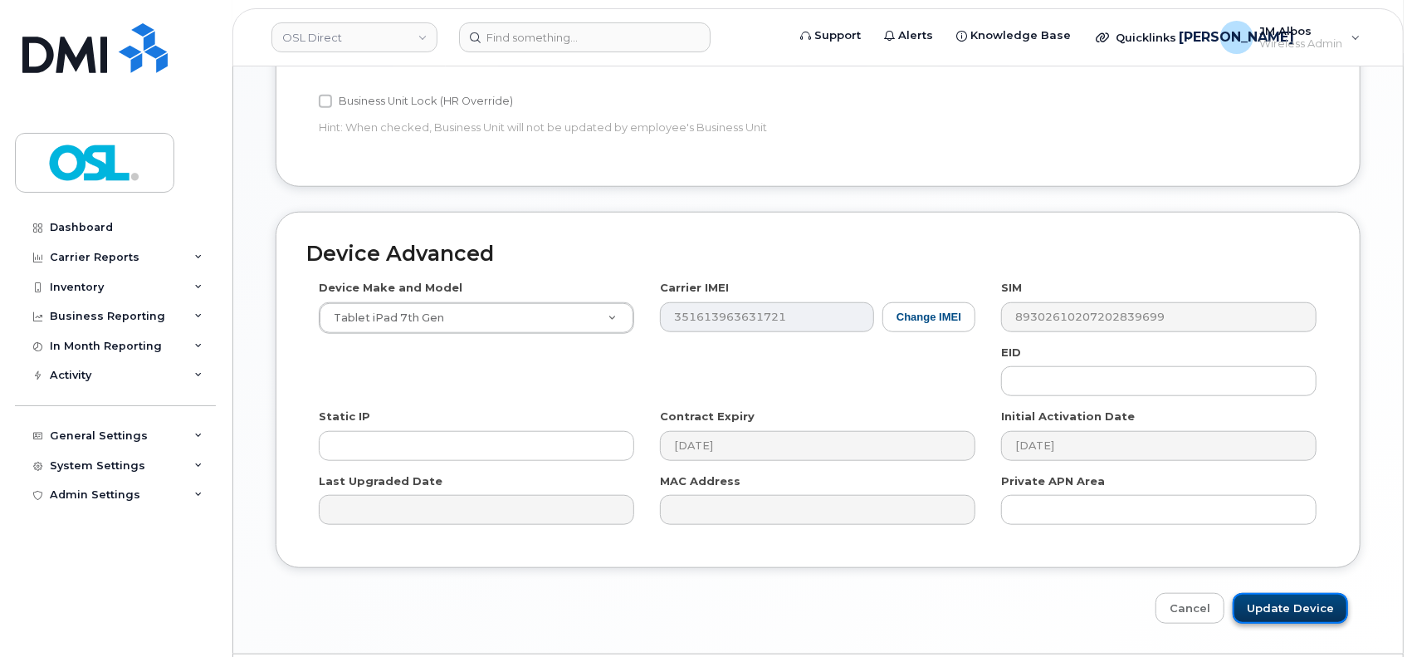
click at [1311, 604] on input "Update Device" at bounding box center [1290, 608] width 115 height 31
type input "Saving..."
